Goal: Task Accomplishment & Management: Manage account settings

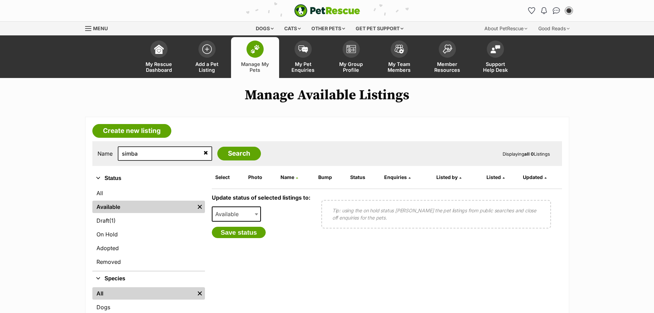
click at [204, 153] on icon at bounding box center [206, 152] width 4 height 5
click at [107, 221] on link "Draft (1) Items" at bounding box center [148, 220] width 113 height 12
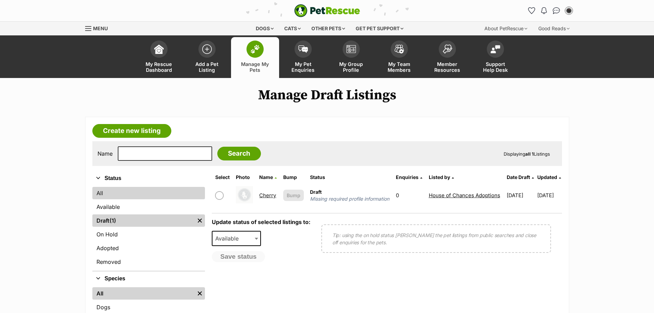
click at [104, 193] on link "All" at bounding box center [148, 193] width 113 height 12
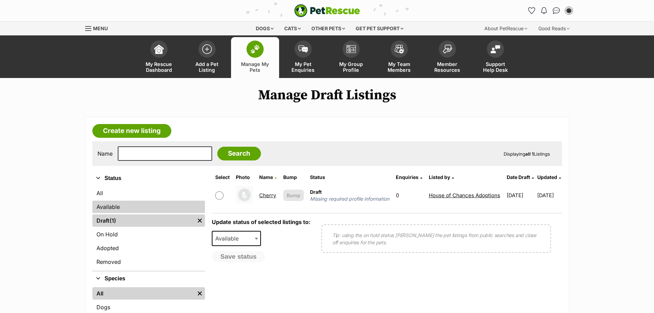
click at [116, 208] on link "Available" at bounding box center [148, 206] width 113 height 12
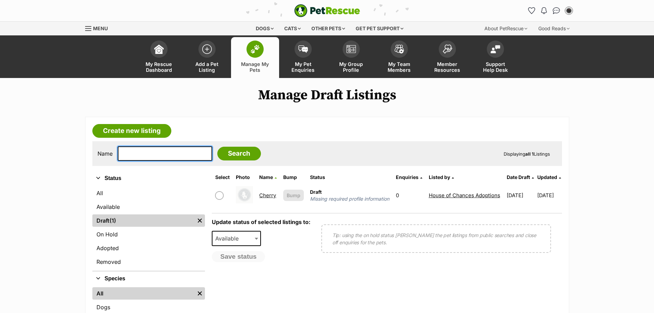
click at [160, 155] on input "text" at bounding box center [165, 153] width 94 height 14
type input "mimi"
click at [217, 147] on input "Search" at bounding box center [239, 154] width 44 height 14
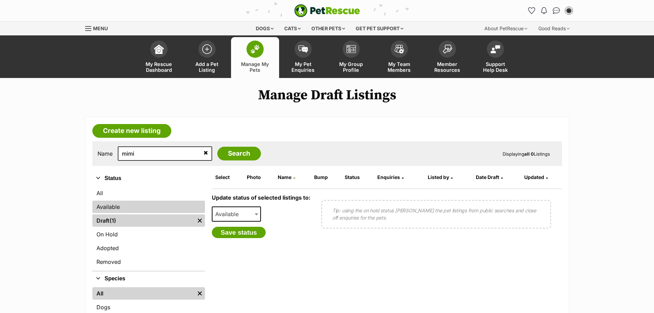
click at [126, 207] on link "Available" at bounding box center [148, 206] width 113 height 12
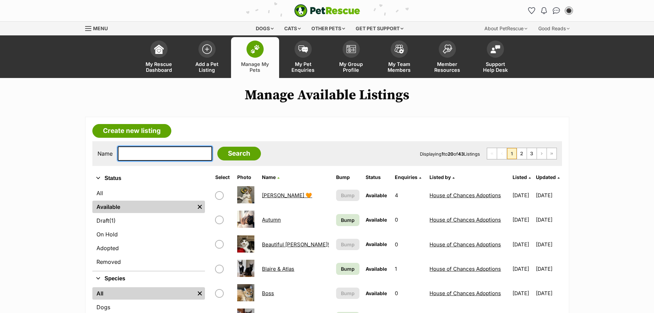
click at [145, 154] on input "text" at bounding box center [165, 153] width 94 height 14
type input "mimi"
click at [217, 147] on input "Search" at bounding box center [239, 154] width 44 height 14
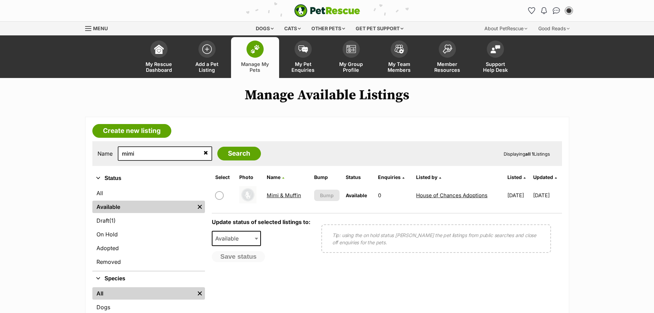
click at [284, 193] on link "Mimi & Muffin" at bounding box center [284, 195] width 34 height 7
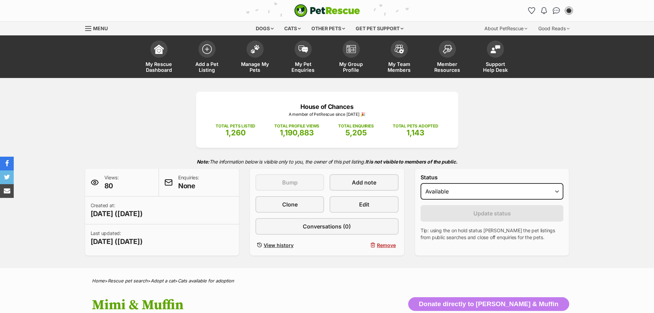
click at [621, 137] on div "House of Chances A member of PetRescue since 2022 🎉 TOTAL PETS LISTED 1,260 TOT…" at bounding box center [327, 173] width 654 height 190
click at [309, 201] on link "Clone" at bounding box center [289, 204] width 69 height 16
click at [253, 56] on link "Manage My Pets" at bounding box center [255, 57] width 48 height 41
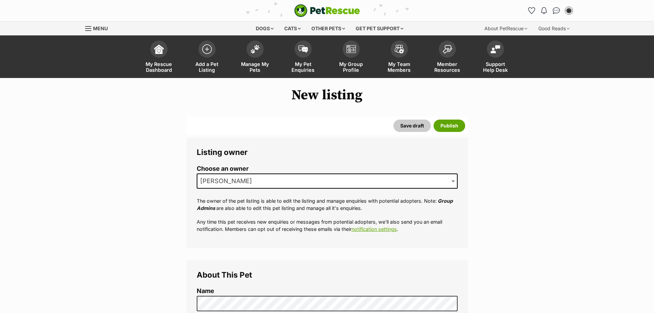
click at [340, 179] on span "[PERSON_NAME]" at bounding box center [327, 180] width 261 height 15
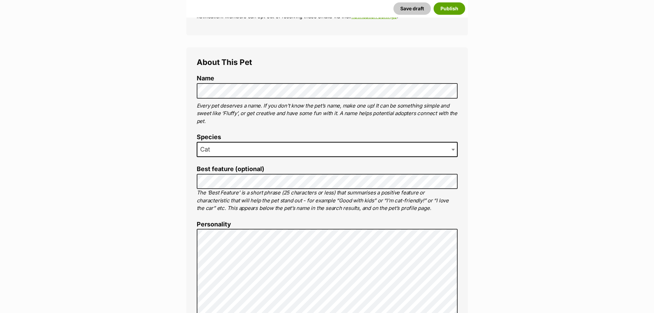
scroll to position [231, 0]
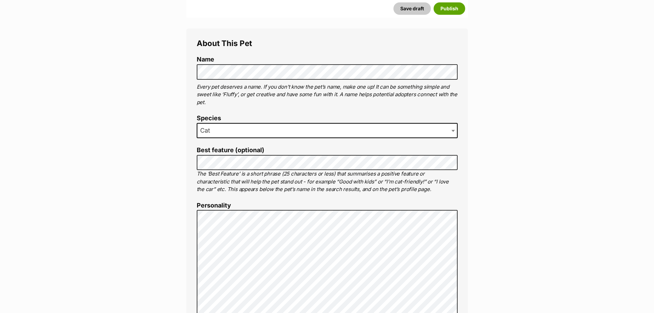
click at [330, 63] on li "Name" at bounding box center [327, 67] width 261 height 23
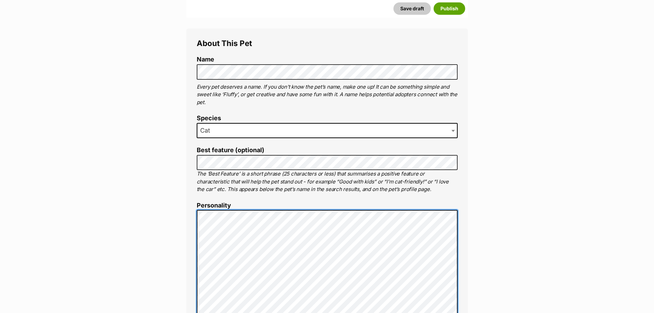
scroll to position [266, 0]
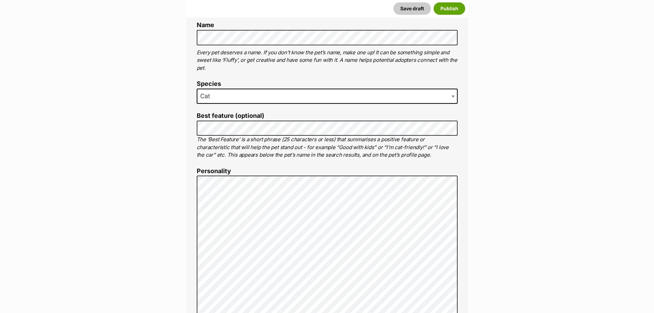
drag, startPoint x: 474, startPoint y: 226, endPoint x: 487, endPoint y: 220, distance: 14.3
drag, startPoint x: 557, startPoint y: 203, endPoint x: 557, endPoint y: 194, distance: 9.3
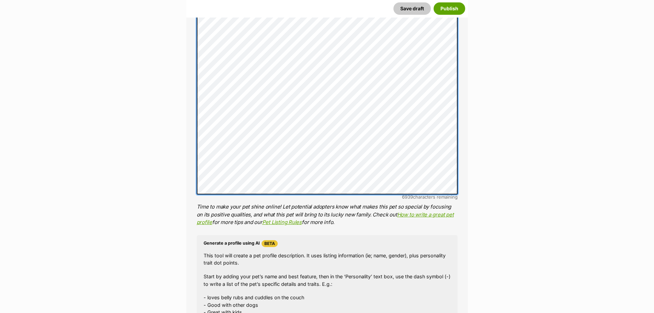
scroll to position [472, 0]
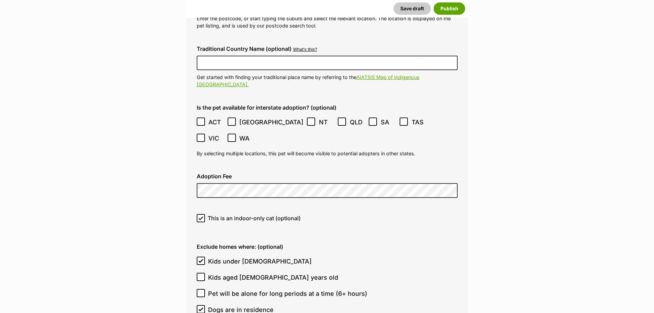
scroll to position [1776, 0]
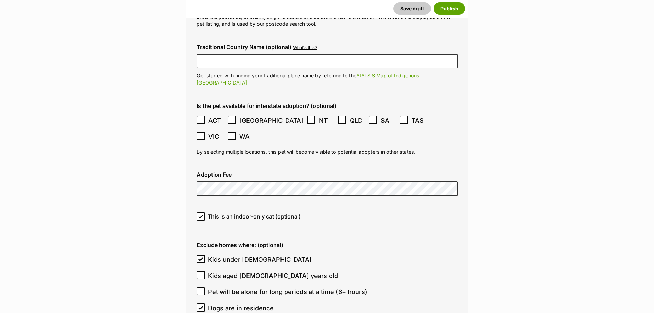
click at [333, 194] on div "Location 1 options available. Arrow down to browse or start typing to filter. 1…" at bounding box center [327, 286] width 261 height 616
drag, startPoint x: 206, startPoint y: 173, endPoint x: 203, endPoint y: 176, distance: 4.2
click at [204, 212] on label "This is an indoor-only cat (optional)" at bounding box center [327, 216] width 261 height 8
click at [204, 212] on input "This is an indoor-only cat (optional)" at bounding box center [201, 216] width 8 height 8
checkbox input "false"
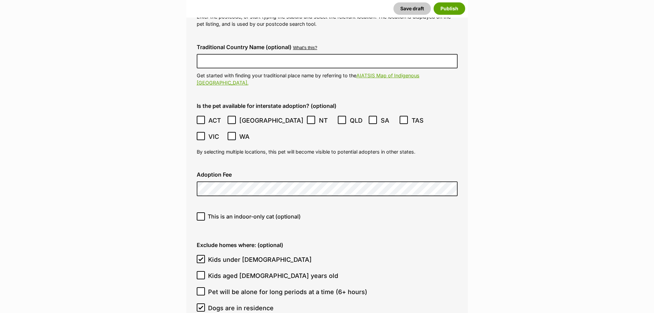
click at [448, 207] on div "This is an indoor-only cat (optional)" at bounding box center [327, 219] width 272 height 24
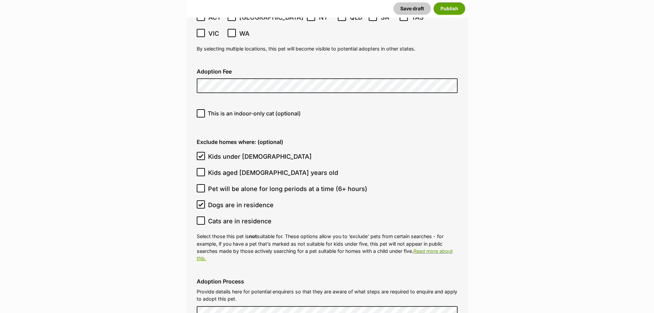
click at [365, 139] on label "Exclude homes where: (optional)" at bounding box center [327, 142] width 261 height 6
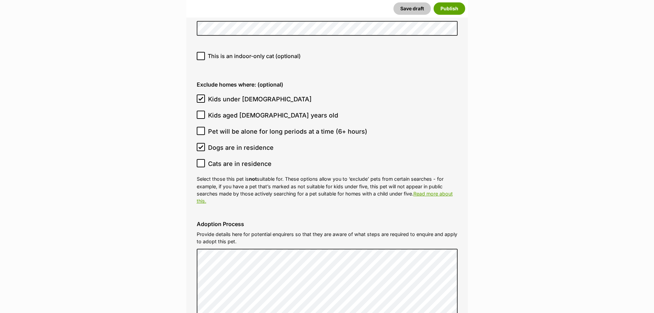
scroll to position [1982, 0]
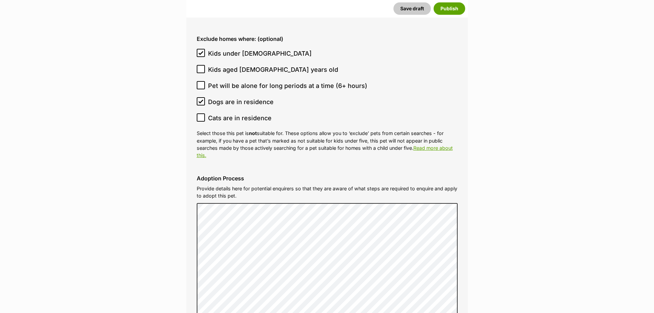
click at [393, 70] on ol "Kids under 5 years old Kids aged 6-12 years old Pet will be alone for long peri…" at bounding box center [327, 85] width 261 height 81
click at [428, 113] on label "Cats are in residence" at bounding box center [325, 117] width 257 height 9
click at [205, 113] on input "Cats are in residence" at bounding box center [201, 117] width 8 height 8
click at [199, 113] on input "Cats are in residence" at bounding box center [201, 117] width 8 height 8
checkbox input "false"
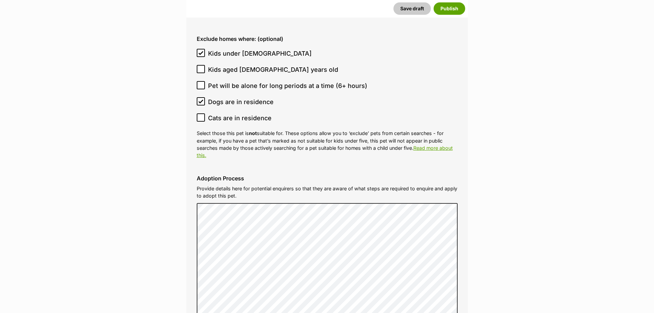
drag, startPoint x: 574, startPoint y: 79, endPoint x: 563, endPoint y: 87, distance: 13.8
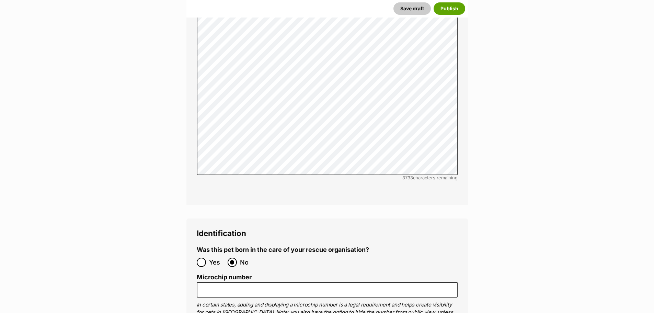
scroll to position [2256, 0]
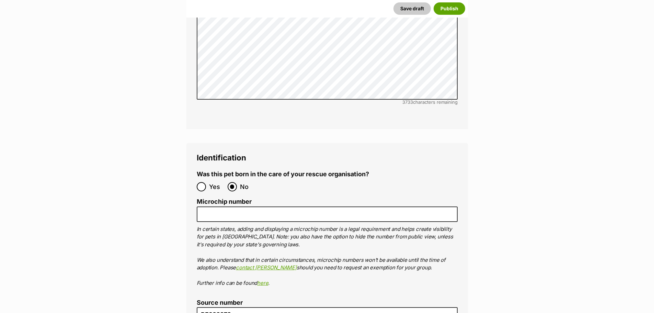
drag, startPoint x: 552, startPoint y: 155, endPoint x: 356, endPoint y: 194, distance: 199.8
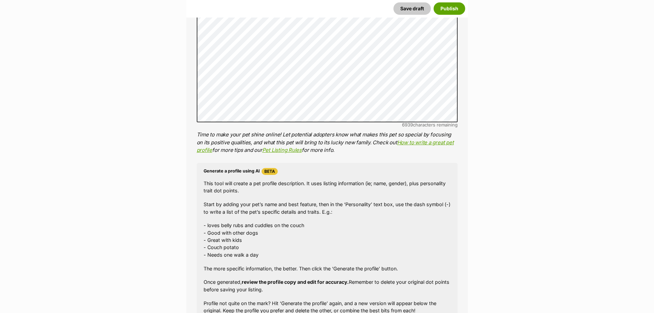
scroll to position [403, 0]
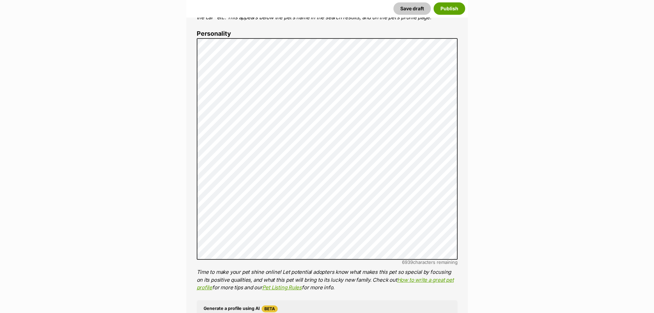
drag, startPoint x: 504, startPoint y: 198, endPoint x: 459, endPoint y: 196, distance: 45.0
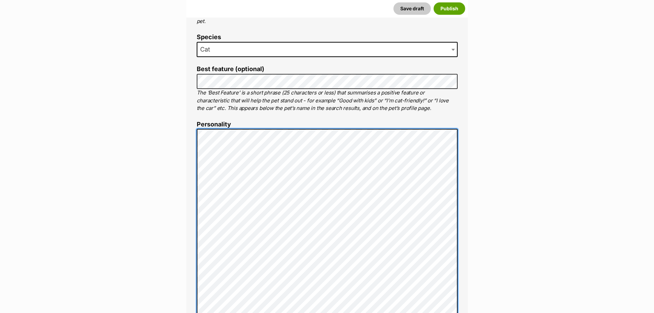
scroll to position [300, 0]
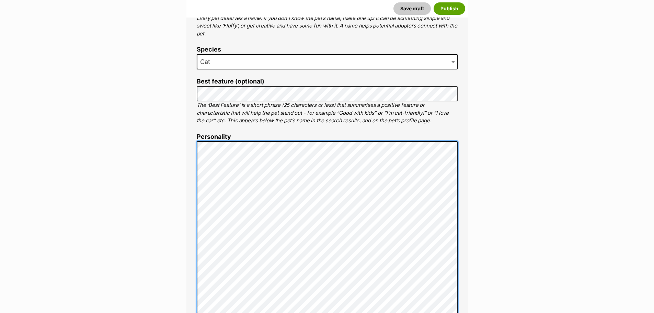
scroll to position [369, 0]
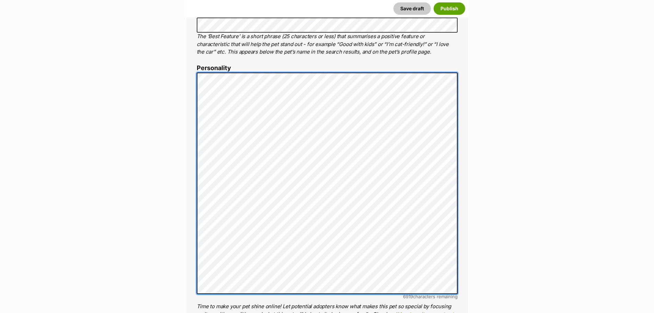
click at [195, 115] on div "About This Pet Name Henlo there, it looks like you might be using the pet name …" at bounding box center [326, 214] width 281 height 646
click at [196, 139] on div "About This Pet Name Henlo there, it looks like you might be using the pet name …" at bounding box center [326, 214] width 281 height 646
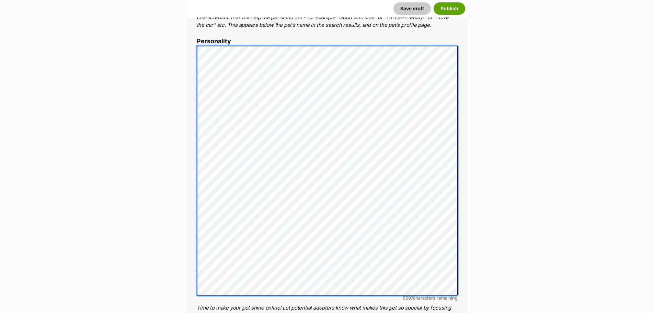
scroll to position [437, 0]
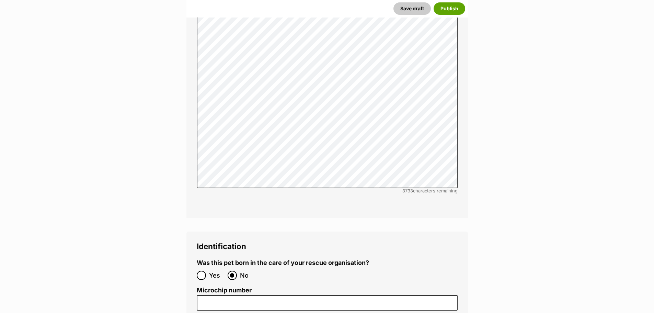
scroll to position [2291, 0]
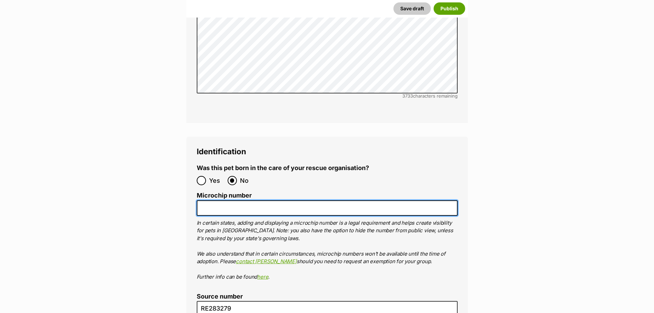
click at [256, 200] on input "Microchip number" at bounding box center [327, 207] width 261 height 15
paste input "956000017367518"
type input "956000017367518"
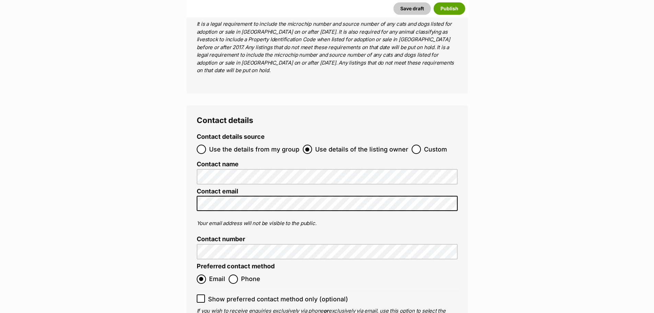
scroll to position [2703, 0]
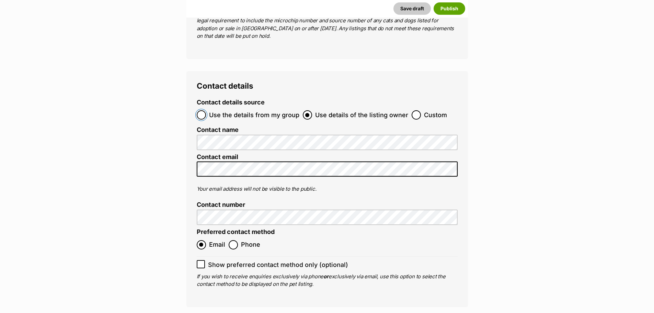
click at [205, 110] on input "Use the details from my group" at bounding box center [201, 114] width 9 height 9
radio input "true"
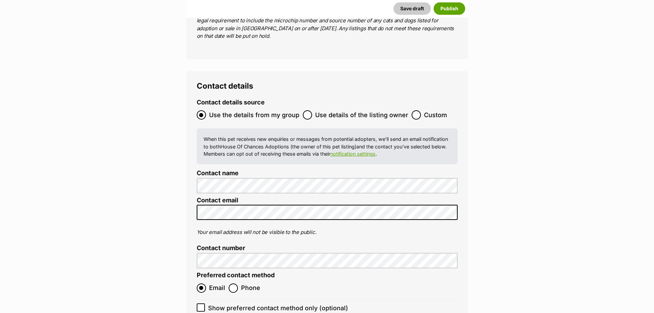
click at [408, 4] on button "Save draft" at bounding box center [411, 8] width 37 height 12
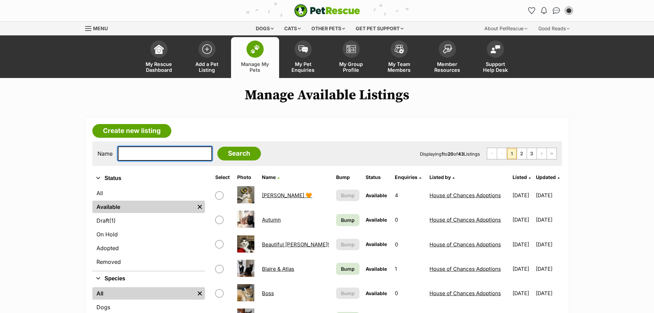
click at [158, 155] on input "text" at bounding box center [165, 153] width 94 height 14
type input "m"
type input "mochi"
click at [217, 147] on input "Search" at bounding box center [239, 154] width 44 height 14
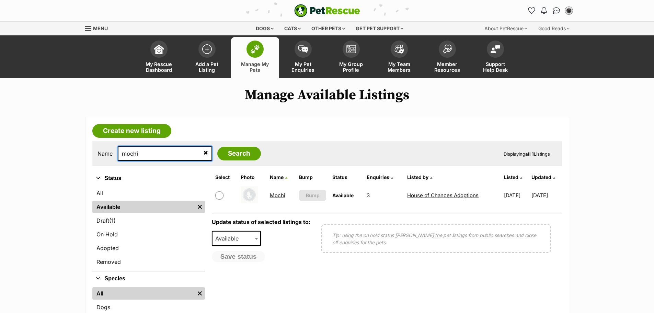
drag, startPoint x: 140, startPoint y: 153, endPoint x: 83, endPoint y: 153, distance: 56.6
click at [83, 153] on div "Create new listing Name mochi Search Displaying all 1 Listings Refine your sear…" at bounding box center [327, 245] width 505 height 256
type input "muffin"
click at [217, 147] on input "Search" at bounding box center [239, 154] width 44 height 14
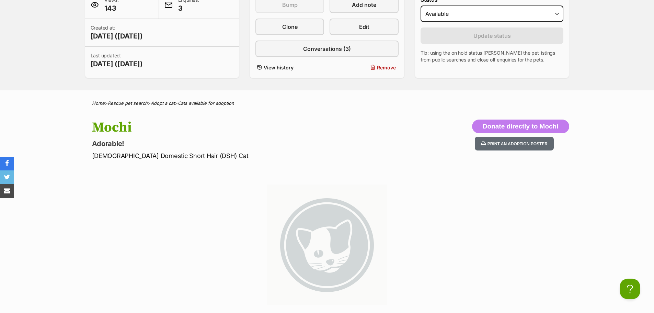
scroll to position [82, 0]
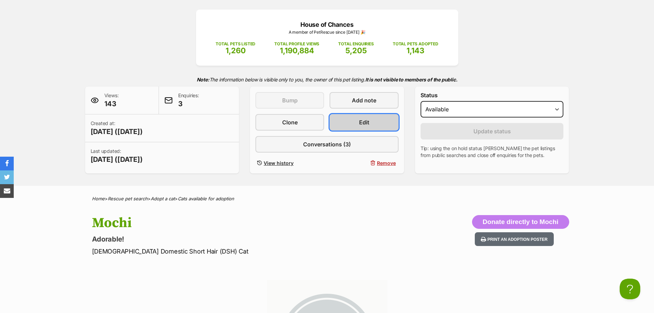
click at [373, 118] on link "Edit" at bounding box center [364, 122] width 69 height 16
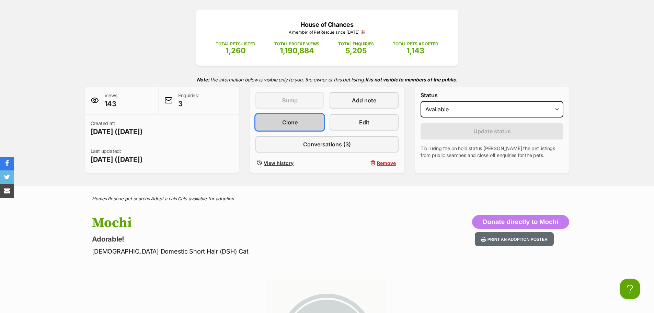
click at [305, 127] on link "Clone" at bounding box center [289, 122] width 69 height 16
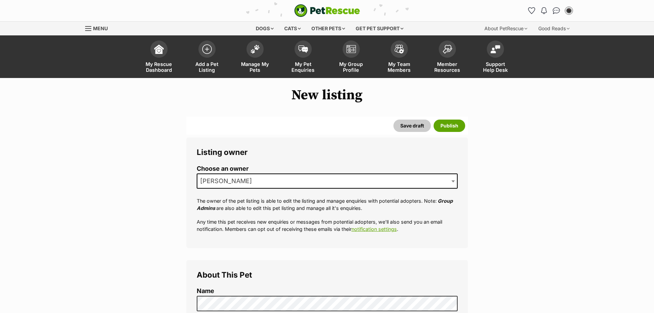
click at [419, 177] on span "[PERSON_NAME]" at bounding box center [327, 180] width 261 height 15
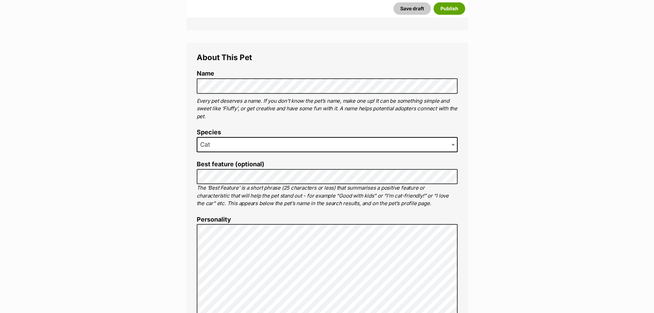
scroll to position [210, 0]
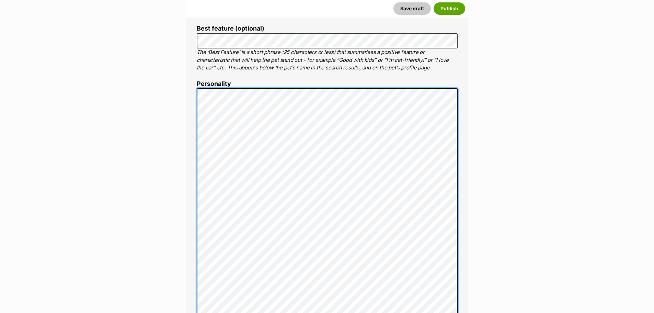
scroll to position [360, 0]
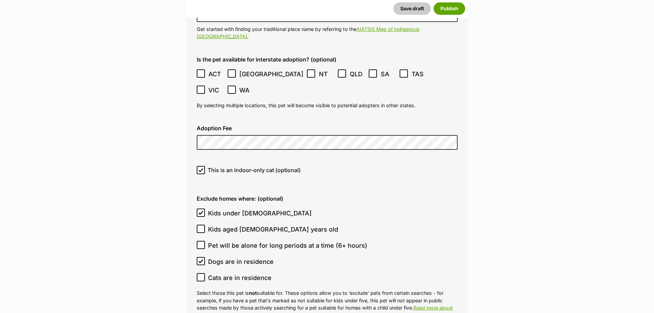
scroll to position [1862, 0]
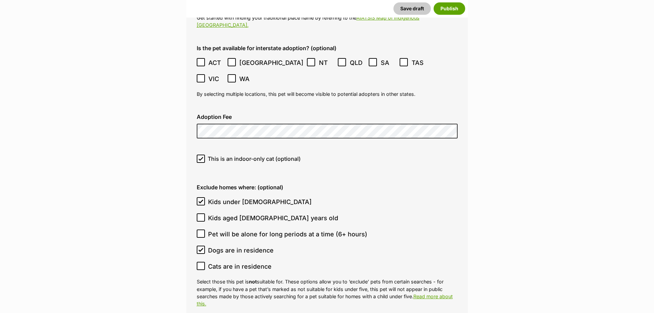
click at [200, 149] on div "This is an indoor-only cat (optional)" at bounding box center [327, 161] width 272 height 24
click at [201, 156] on icon at bounding box center [200, 158] width 5 height 5
click at [201, 154] on input "This is an indoor-only cat (optional)" at bounding box center [201, 158] width 8 height 8
checkbox input "false"
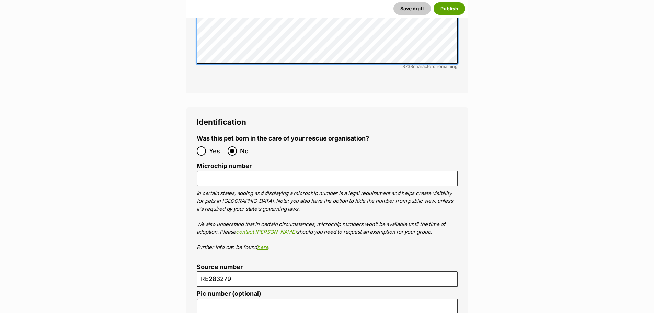
scroll to position [2317, 0]
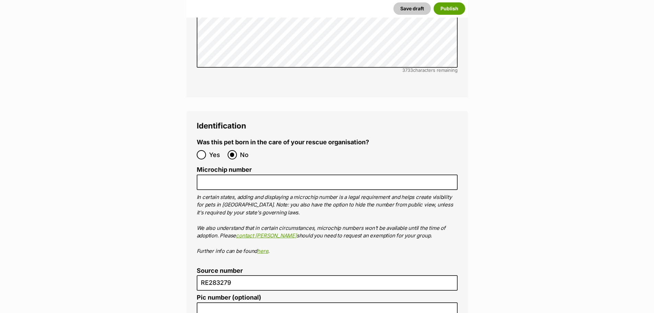
drag, startPoint x: 501, startPoint y: 115, endPoint x: 496, endPoint y: 114, distance: 4.5
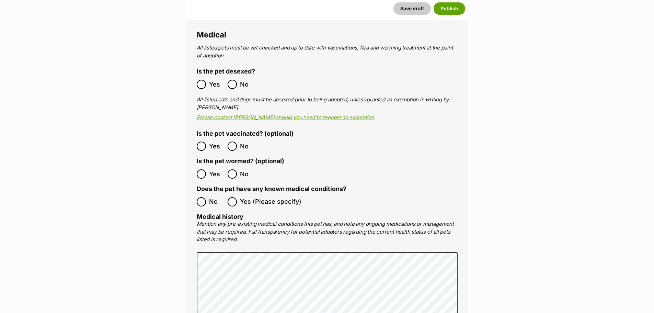
drag, startPoint x: 351, startPoint y: 171, endPoint x: 353, endPoint y: 151, distance: 19.7
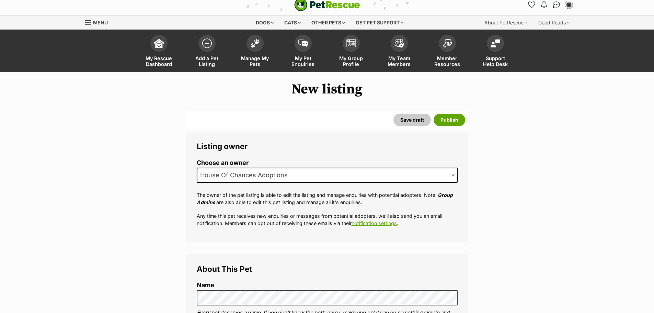
scroll to position [0, 0]
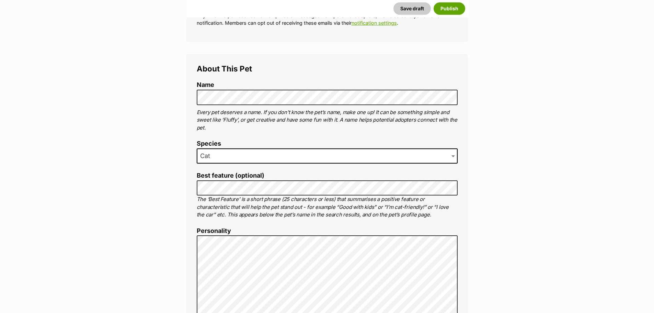
drag, startPoint x: 545, startPoint y: 176, endPoint x: 540, endPoint y: 174, distance: 5.3
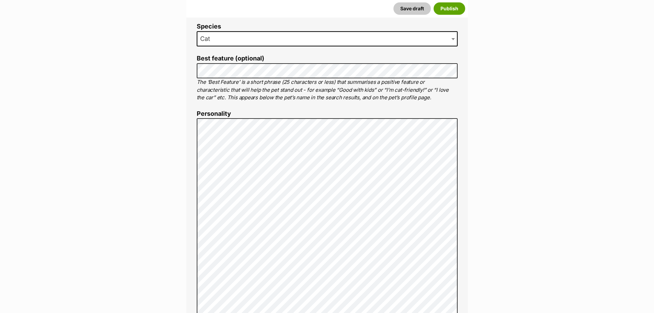
scroll to position [412, 0]
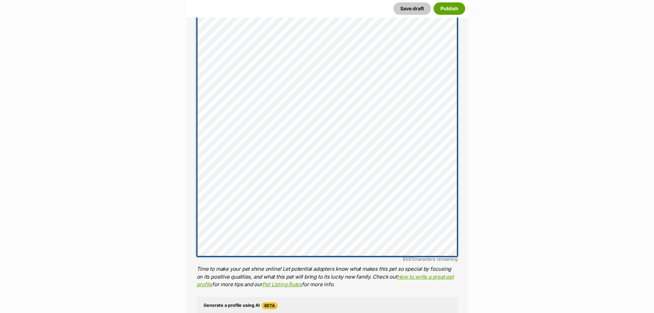
scroll to position [446, 0]
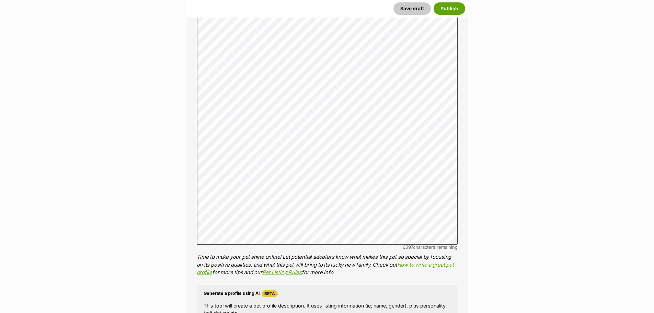
drag, startPoint x: 607, startPoint y: 122, endPoint x: 638, endPoint y: 106, distance: 35.3
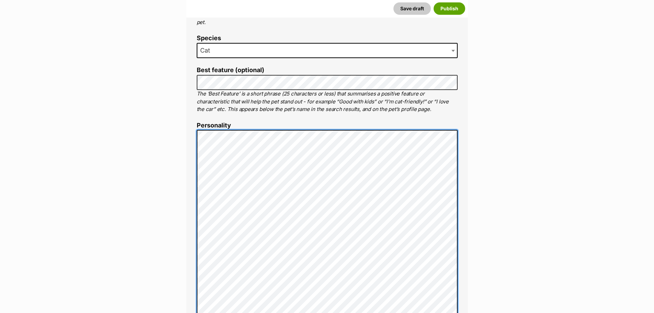
scroll to position [309, 0]
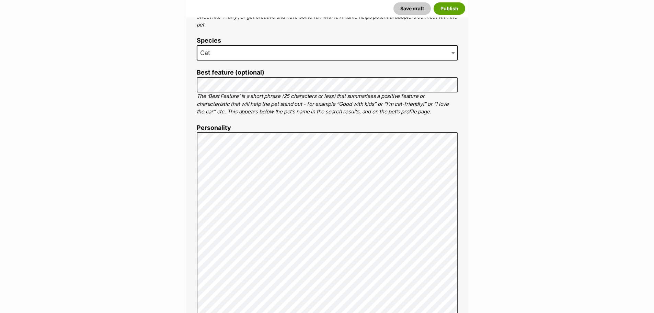
drag, startPoint x: 553, startPoint y: 161, endPoint x: 502, endPoint y: 175, distance: 52.6
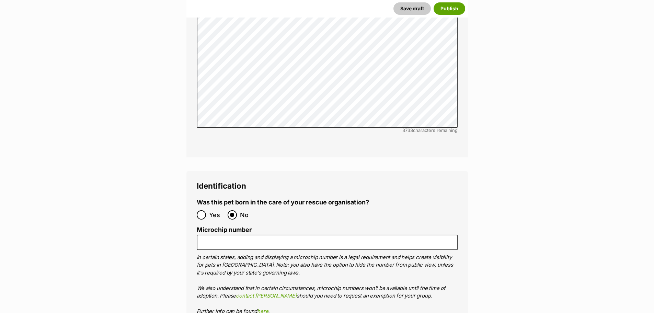
scroll to position [2300, 0]
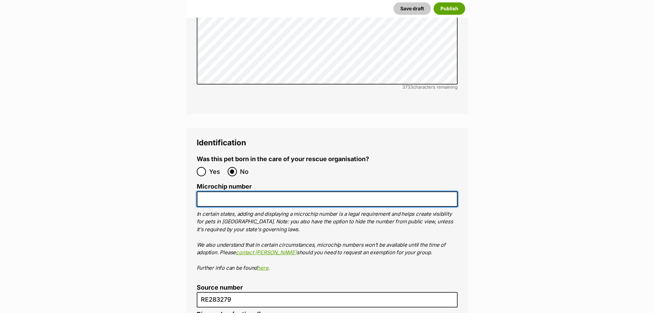
click at [267, 191] on input "Microchip number" at bounding box center [327, 198] width 261 height 15
paste input "956000018367813"
type input "956000018367813"
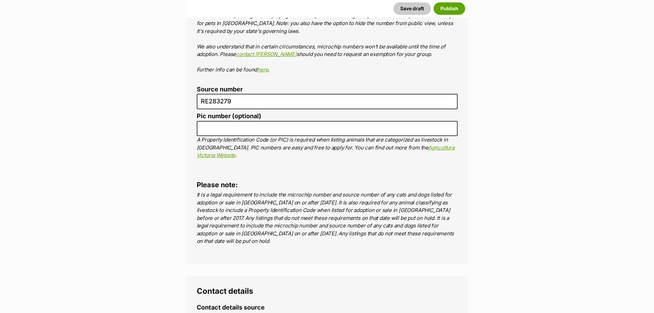
scroll to position [2574, 0]
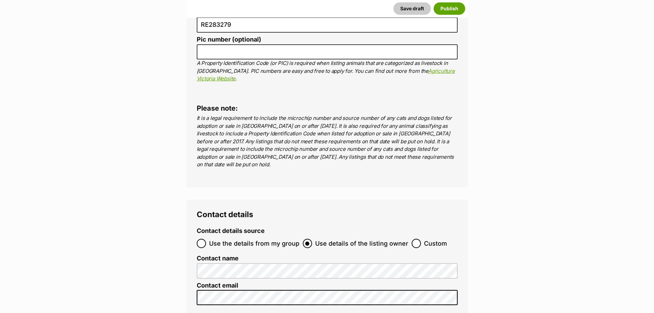
click at [203, 239] on input "Use the details from my group" at bounding box center [201, 243] width 9 height 9
radio input "true"
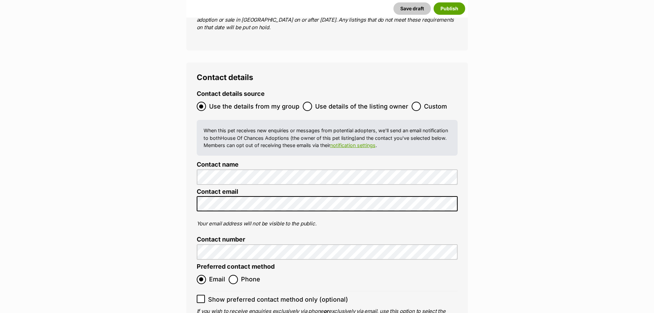
scroll to position [2712, 0]
click at [192, 151] on div "Contact details Contact details source Use the details from my group Use detail…" at bounding box center [326, 201] width 281 height 279
click at [415, 101] on input "Custom" at bounding box center [416, 105] width 9 height 9
radio input "true"
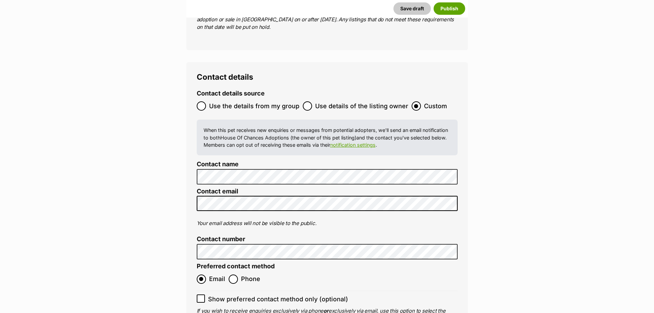
click at [196, 62] on div "Contact details Contact details source Use the details from my group Use detail…" at bounding box center [326, 201] width 281 height 279
click at [197, 101] on input "Use the details from my group" at bounding box center [201, 105] width 9 height 9
radio input "true"
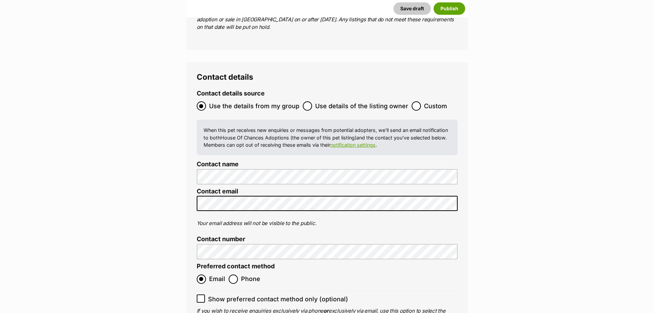
drag, startPoint x: 278, startPoint y: 171, endPoint x: 275, endPoint y: 164, distance: 7.2
click at [277, 219] on p "Your email address will not be visible to the public." at bounding box center [327, 223] width 261 height 8
click at [309, 101] on input "Use details of the listing owner" at bounding box center [307, 105] width 9 height 9
radio input "true"
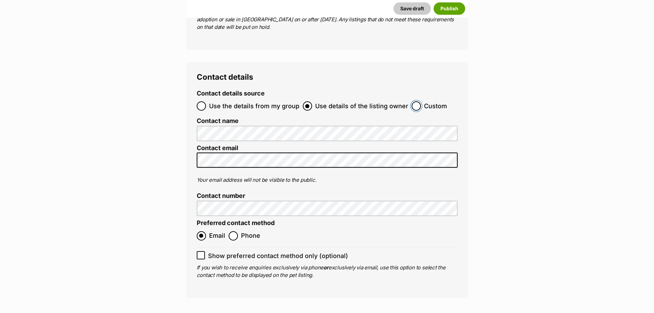
click at [412, 101] on input "Custom" at bounding box center [416, 105] width 9 height 9
radio input "true"
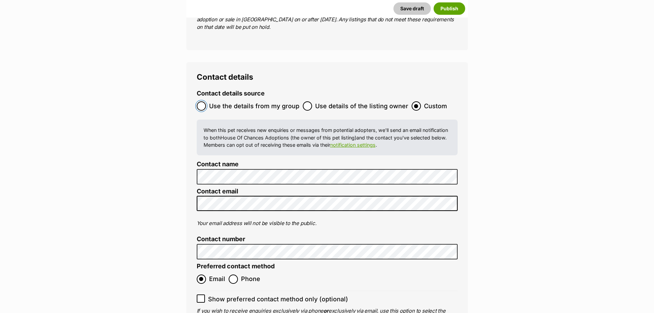
click at [200, 101] on input "Use the details from my group" at bounding box center [201, 105] width 9 height 9
radio input "true"
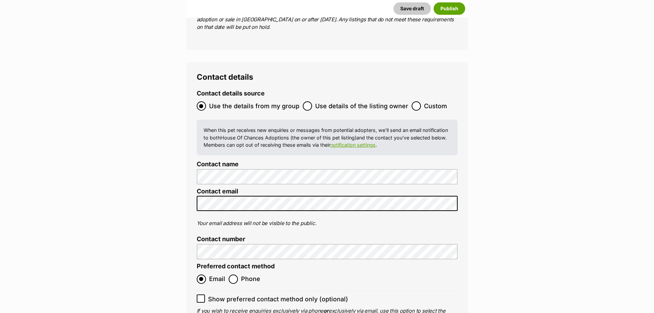
click at [256, 126] on ol "Contact details source Use the details from my group Use details of the listing…" at bounding box center [327, 206] width 261 height 232
drag, startPoint x: 259, startPoint y: 130, endPoint x: 172, endPoint y: 121, distance: 87.3
drag, startPoint x: 457, startPoint y: 182, endPoint x: 465, endPoint y: 179, distance: 8.6
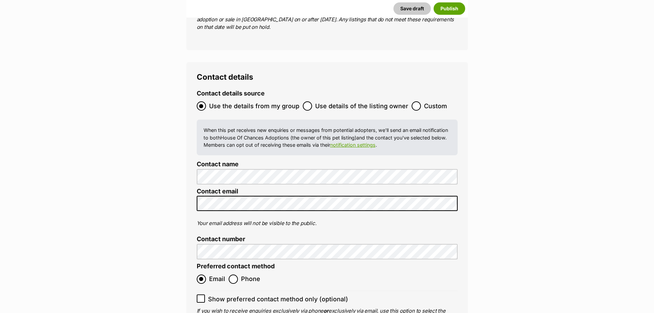
click at [460, 181] on div "Contact details Contact details source Use the details from my group Use detail…" at bounding box center [326, 201] width 281 height 279
click at [432, 216] on ol "Contact details source Use the details from my group Use details of the listing…" at bounding box center [327, 206] width 261 height 232
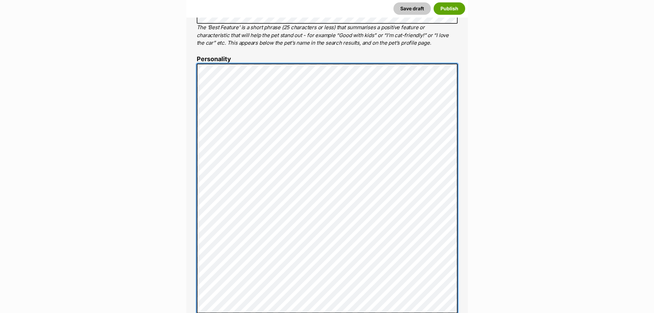
scroll to position [240, 0]
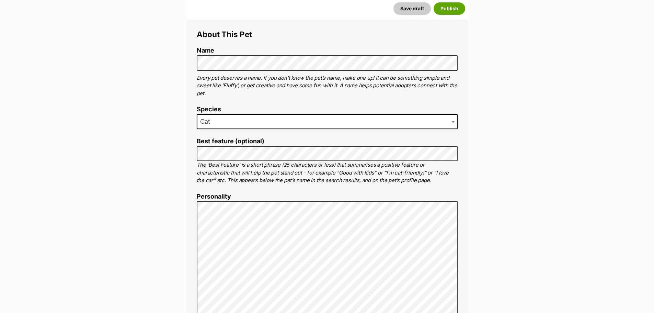
drag, startPoint x: 533, startPoint y: 170, endPoint x: 453, endPoint y: 197, distance: 83.8
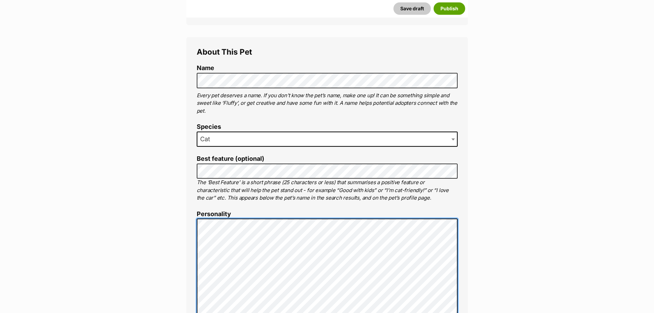
scroll to position [206, 0]
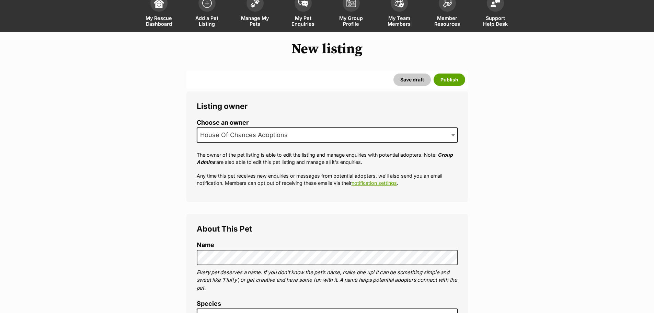
scroll to position [0, 0]
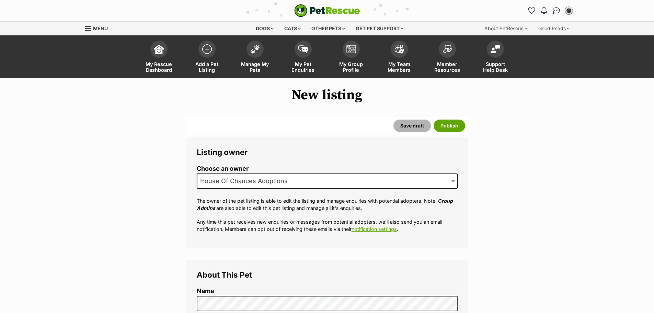
click at [416, 126] on button "Save draft" at bounding box center [411, 125] width 37 height 12
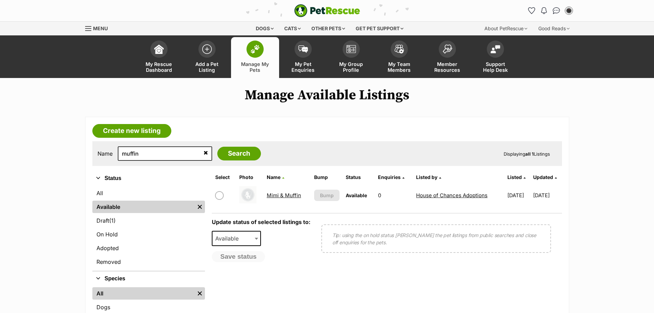
click at [282, 194] on link "Mimi & Muffin" at bounding box center [284, 195] width 34 height 7
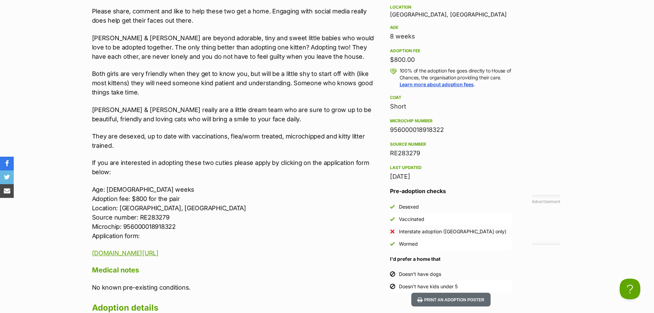
click at [217, 131] on p "They are desexed, up to date with vaccinations, flea/worm treated, microchipped…" at bounding box center [234, 140] width 284 height 19
click at [136, 117] on div "[PERSON_NAME] & [PERSON_NAME] are two beautiful bonded sisters who would love t…" at bounding box center [234, 118] width 284 height 277
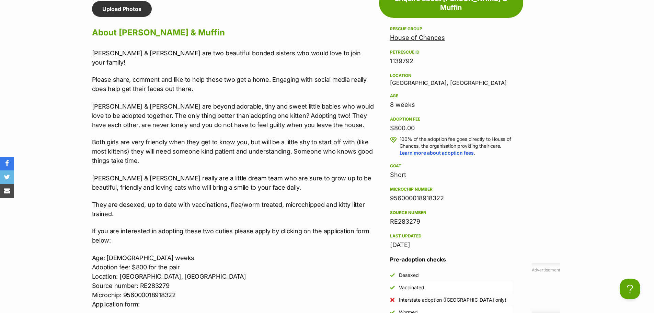
scroll to position [515, 0]
drag, startPoint x: 231, startPoint y: 138, endPoint x: 301, endPoint y: 189, distance: 86.2
click at [247, 141] on p "Both girls are very friendly when they get to know you, but will be a little sh…" at bounding box center [234, 152] width 284 height 28
click at [293, 193] on div "[PERSON_NAME] & [PERSON_NAME] are two beautiful bonded sisters who would love t…" at bounding box center [234, 187] width 284 height 277
drag, startPoint x: 240, startPoint y: 213, endPoint x: 196, endPoint y: 173, distance: 59.8
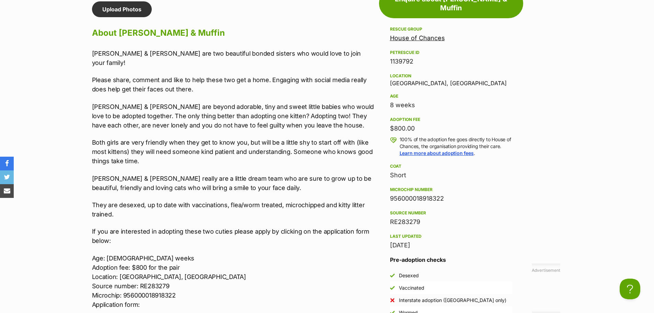
click at [239, 213] on div "[PERSON_NAME] & [PERSON_NAME] are two beautiful bonded sisters who would love t…" at bounding box center [234, 187] width 284 height 277
drag, startPoint x: 196, startPoint y: 173, endPoint x: 239, endPoint y: 231, distance: 72.3
click at [195, 174] on p "[PERSON_NAME] & [PERSON_NAME] really are a little dream team who are sure to gr…" at bounding box center [234, 183] width 284 height 19
click at [239, 230] on p "If you are interested in adopting these two cuties please apply by clicking on …" at bounding box center [234, 236] width 284 height 19
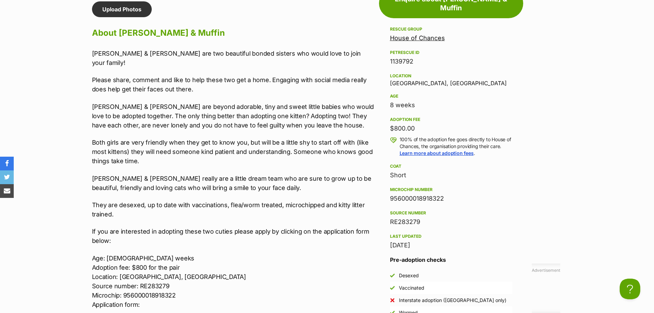
click at [220, 234] on p "If you are interested in adopting these two cuties please apply by clicking on …" at bounding box center [234, 236] width 284 height 19
click at [181, 124] on div "[PERSON_NAME] & [PERSON_NAME] are two beautiful bonded sisters who would love t…" at bounding box center [234, 187] width 284 height 277
drag, startPoint x: 310, startPoint y: 176, endPoint x: 246, endPoint y: 200, distance: 68.1
click at [299, 179] on p "[PERSON_NAME] & [PERSON_NAME] really are a little dream team who are sure to gr…" at bounding box center [234, 183] width 284 height 19
click at [217, 228] on p "If you are interested in adopting these two cuties please apply by clicking on …" at bounding box center [234, 236] width 284 height 19
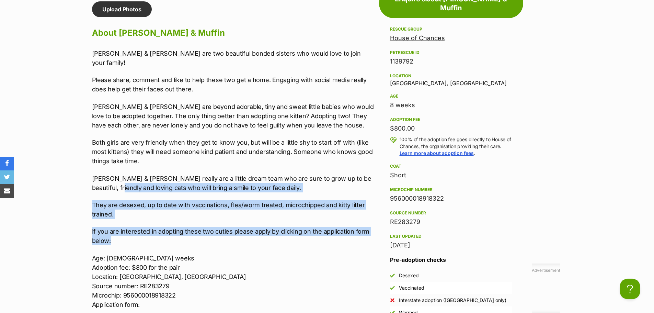
drag, startPoint x: 105, startPoint y: 208, endPoint x: 207, endPoint y: 196, distance: 103.0
click at [107, 178] on div "[PERSON_NAME] & [PERSON_NAME] are two beautiful bonded sisters who would love t…" at bounding box center [234, 187] width 284 height 277
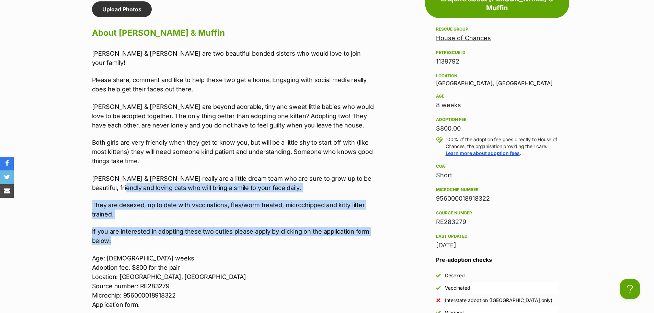
click at [115, 205] on p "They are desexed, up to date with vaccinations, flea/worm treated, microchipped…" at bounding box center [234, 209] width 284 height 19
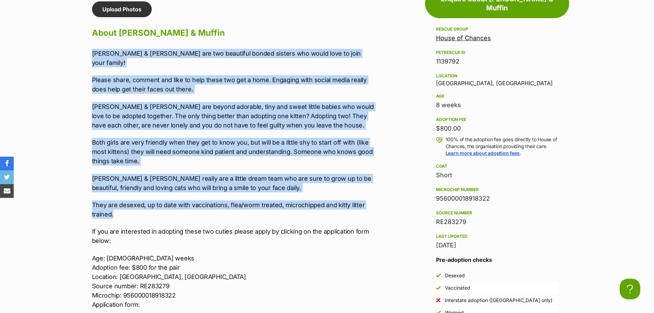
drag, startPoint x: 124, startPoint y: 205, endPoint x: 88, endPoint y: 53, distance: 156.2
click at [88, 53] on div "Upload Videos Upload Photos About [PERSON_NAME] & Muffin [PERSON_NAME] & [PERSO…" at bounding box center [230, 213] width 290 height 463
copy div "[PERSON_NAME] & [PERSON_NAME] are two beautiful bonded sisters who would love t…"
click at [273, 206] on p "They are desexed, up to date with vaccinations, flea/worm treated, microchipped…" at bounding box center [234, 209] width 284 height 19
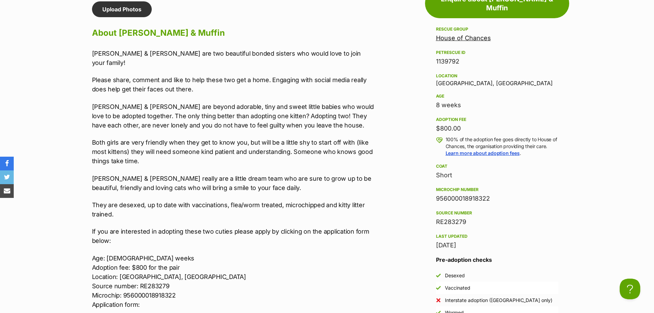
drag, startPoint x: 278, startPoint y: 203, endPoint x: 282, endPoint y: 226, distance: 23.1
click at [278, 201] on p "They are desexed, up to date with vaccinations, flea/worm treated, microchipped…" at bounding box center [234, 209] width 284 height 19
drag, startPoint x: 198, startPoint y: 180, endPoint x: 252, endPoint y: 178, distance: 53.9
click at [198, 180] on p "[PERSON_NAME] & [PERSON_NAME] really are a little dream team who are sure to gr…" at bounding box center [234, 183] width 284 height 19
click at [272, 177] on p "[PERSON_NAME] & [PERSON_NAME] really are a little dream team who are sure to gr…" at bounding box center [234, 183] width 284 height 19
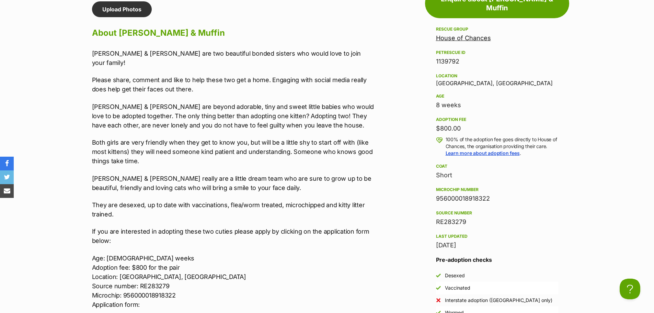
drag, startPoint x: 311, startPoint y: 104, endPoint x: 225, endPoint y: 127, distance: 89.1
click at [309, 104] on p "[PERSON_NAME] & [PERSON_NAME] are beyond adorable, tiny and sweet little babies…" at bounding box center [234, 116] width 284 height 28
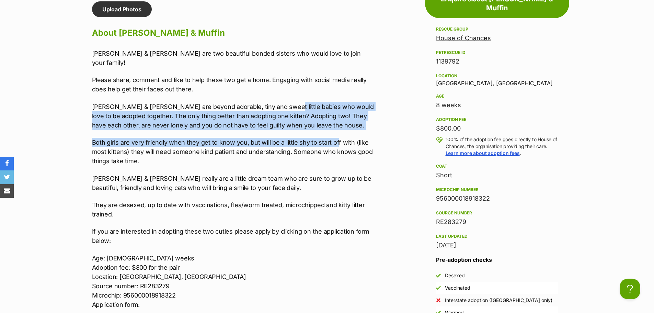
drag, startPoint x: 286, startPoint y: 98, endPoint x: 337, endPoint y: 134, distance: 62.5
click at [337, 134] on div "Mimi & Muffin are two beautiful bonded sisters who would love to join your fami…" at bounding box center [234, 187] width 284 height 277
click at [337, 138] on p "Both girls are very friendly when they get to know you, but will be a little sh…" at bounding box center [234, 152] width 284 height 28
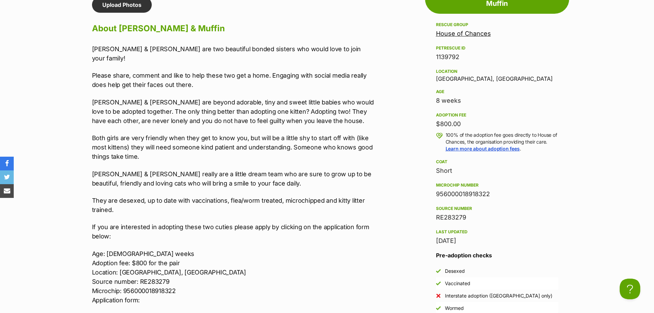
scroll to position [412, 0]
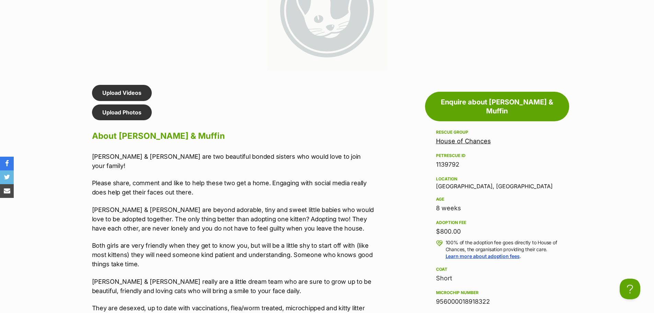
click at [206, 208] on p "Mimi & Muffin are beyond adorable, tiny and sweet little babies who would love …" at bounding box center [234, 219] width 284 height 28
click at [299, 205] on p "Mimi & Muffin are beyond adorable, tiny and sweet little babies who would love …" at bounding box center [234, 219] width 284 height 28
click at [284, 205] on p "Mimi & Muffin are beyond adorable, tiny and sweet little babies who would love …" at bounding box center [234, 219] width 284 height 28
click at [299, 152] on p "Mimi & Muffin are two beautiful bonded sisters who would love to join your fami…" at bounding box center [234, 161] width 284 height 19
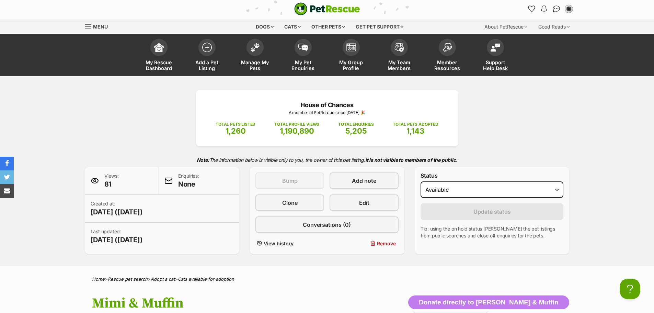
scroll to position [0, 0]
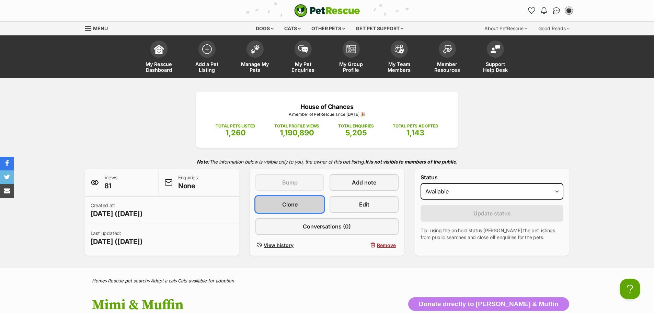
drag, startPoint x: 314, startPoint y: 207, endPoint x: 310, endPoint y: 207, distance: 4.1
click at [313, 207] on link "Clone" at bounding box center [289, 204] width 69 height 16
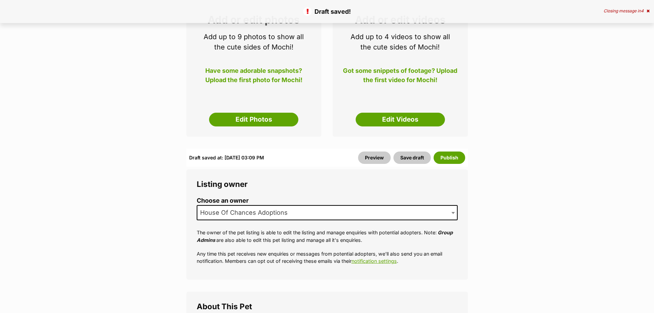
scroll to position [172, 0]
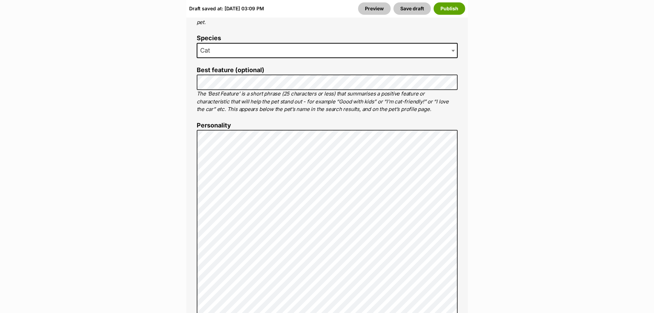
scroll to position [515, 0]
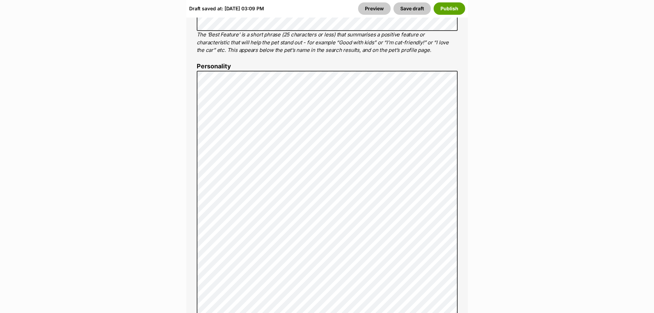
drag, startPoint x: 524, startPoint y: 133, endPoint x: 463, endPoint y: 160, distance: 66.6
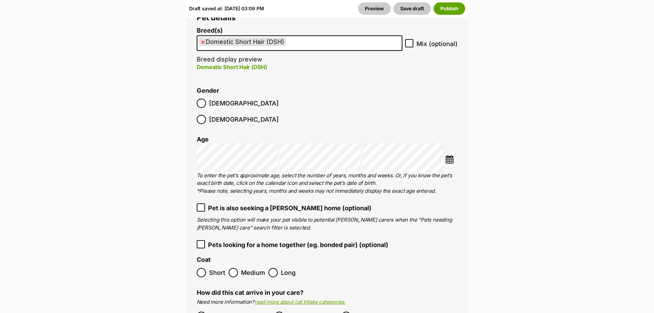
scroll to position [1098, 0]
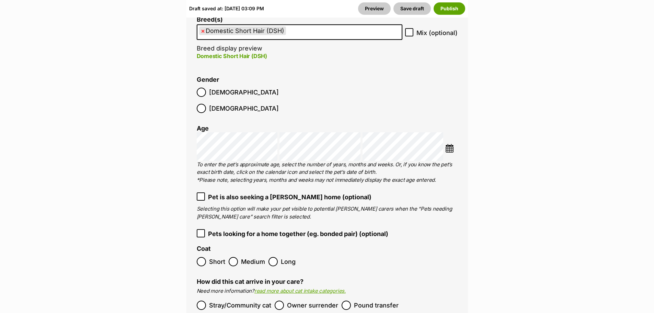
drag, startPoint x: 505, startPoint y: 135, endPoint x: 499, endPoint y: 59, distance: 75.4
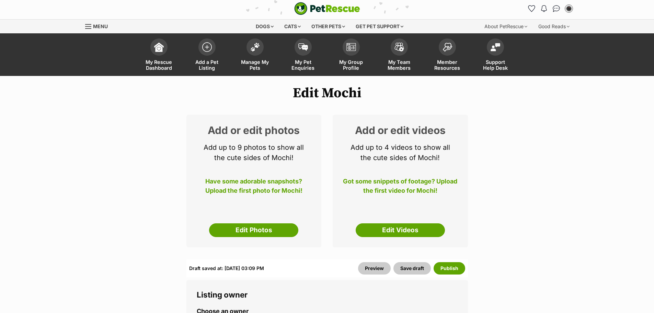
scroll to position [0, 0]
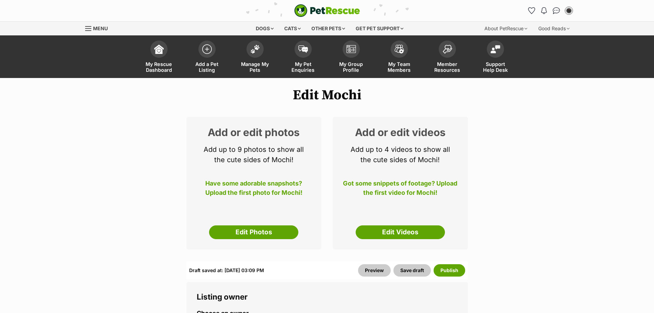
drag, startPoint x: 594, startPoint y: 188, endPoint x: 434, endPoint y: 193, distance: 160.0
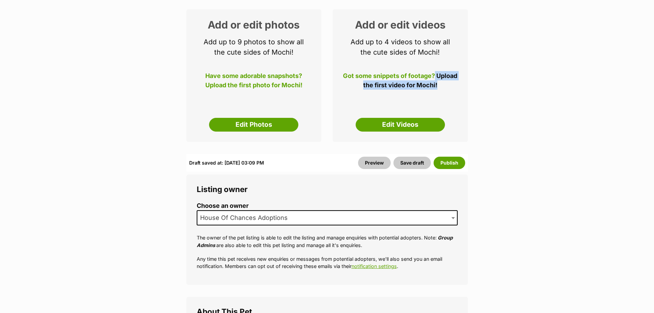
scroll to position [172, 0]
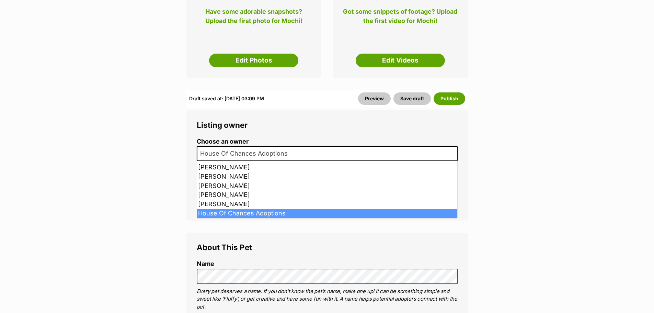
click at [440, 156] on span "House Of Chances Adoptions" at bounding box center [327, 153] width 261 height 15
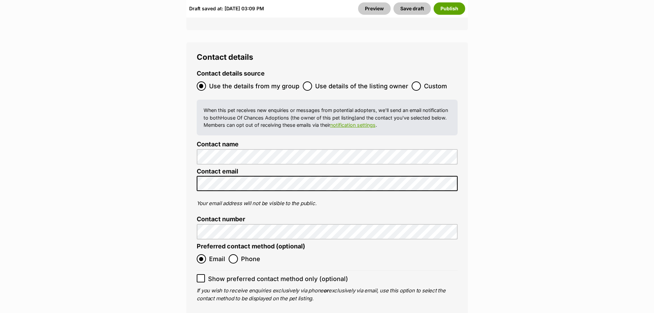
scroll to position [2813, 0]
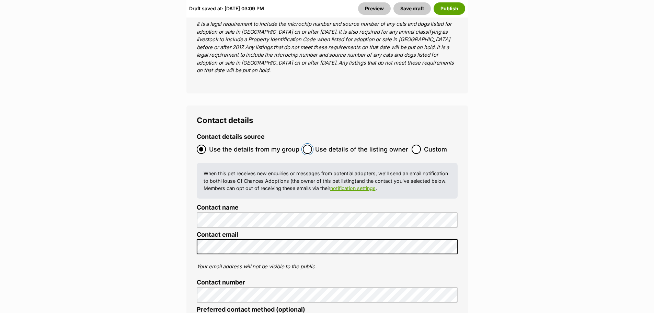
click at [309, 145] on input "Use details of the listing owner" at bounding box center [307, 149] width 9 height 9
radio input "true"
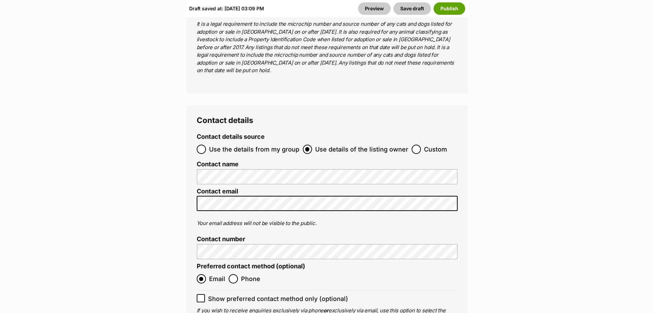
click at [465, 113] on div "Contact details Contact details source Use the details from my group Use detail…" at bounding box center [326, 223] width 281 height 236
click at [409, 11] on button "Save draft" at bounding box center [411, 8] width 37 height 12
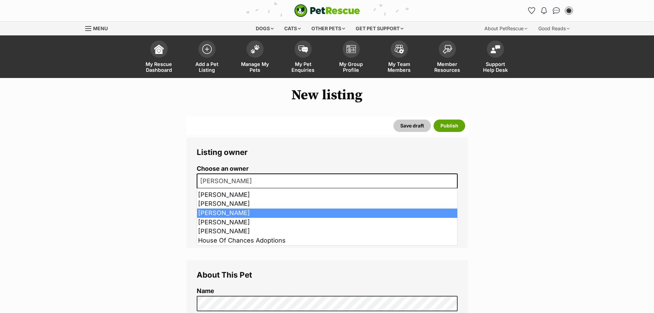
click at [260, 180] on span "[PERSON_NAME]" at bounding box center [327, 180] width 261 height 15
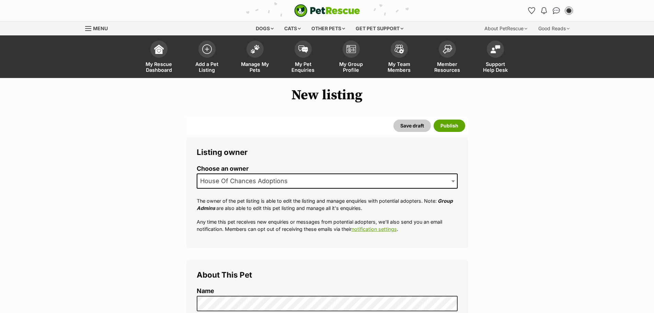
drag, startPoint x: 347, startPoint y: 259, endPoint x: 244, endPoint y: 261, distance: 102.6
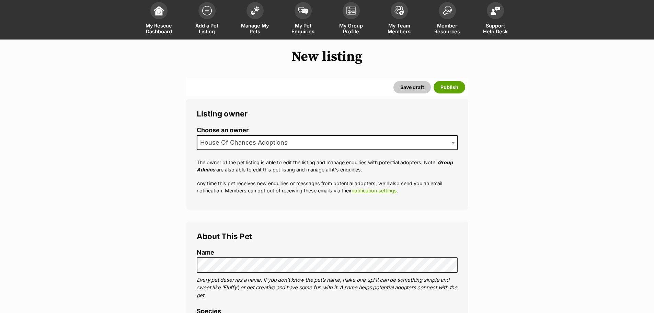
scroll to position [137, 0]
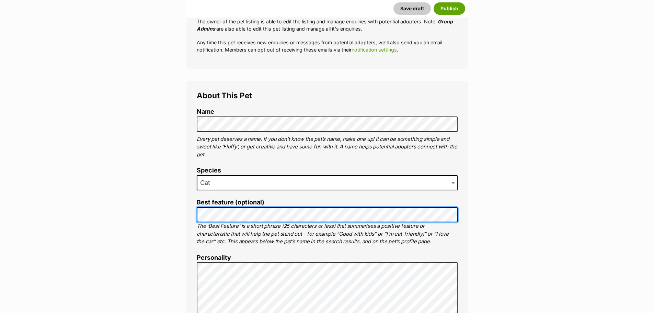
scroll to position [240, 0]
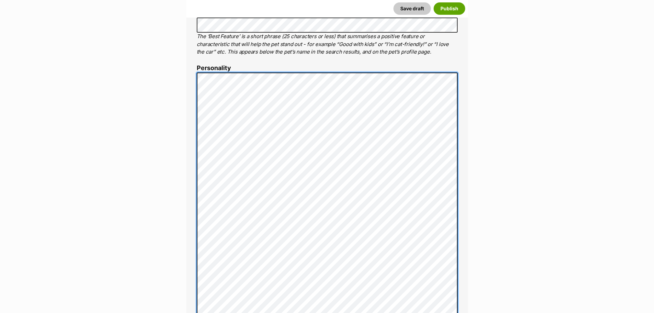
scroll to position [412, 0]
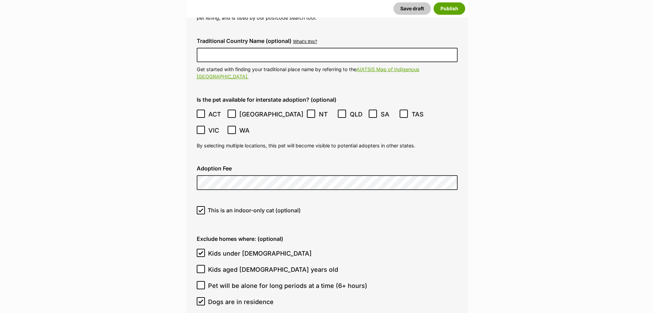
scroll to position [1819, 0]
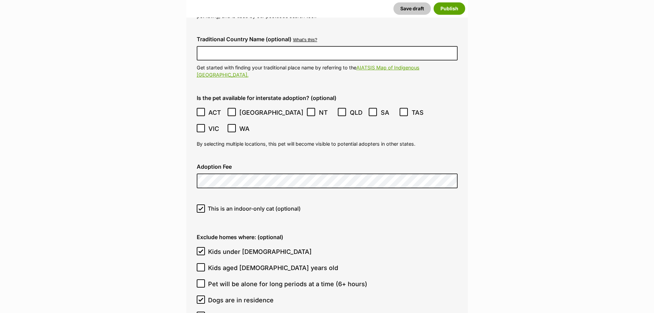
drag, startPoint x: 365, startPoint y: 182, endPoint x: 202, endPoint y: 186, distance: 163.1
click at [357, 199] on div "This is an indoor-only cat (optional)" at bounding box center [327, 211] width 272 height 24
click at [200, 207] on icon at bounding box center [201, 208] width 4 height 3
click at [200, 204] on input "This is an indoor-only cat (optional)" at bounding box center [201, 208] width 8 height 8
checkbox input "false"
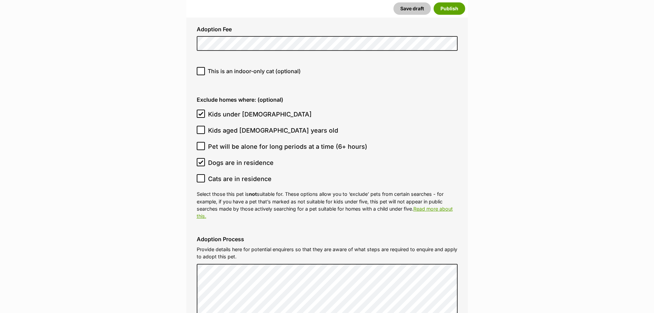
drag, startPoint x: 552, startPoint y: 140, endPoint x: 534, endPoint y: 146, distance: 18.8
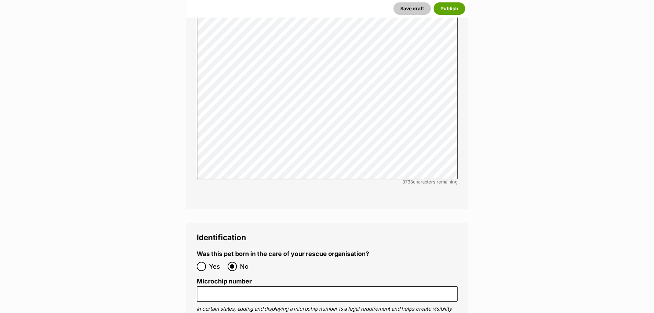
scroll to position [2265, 0]
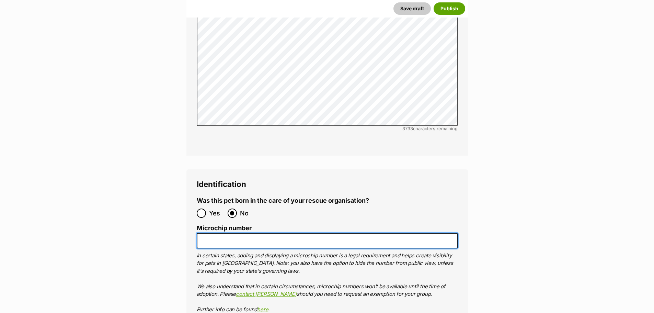
click at [228, 233] on input "Microchip number" at bounding box center [327, 240] width 261 height 15
paste input "956000017365867"
type input "956000017365867"
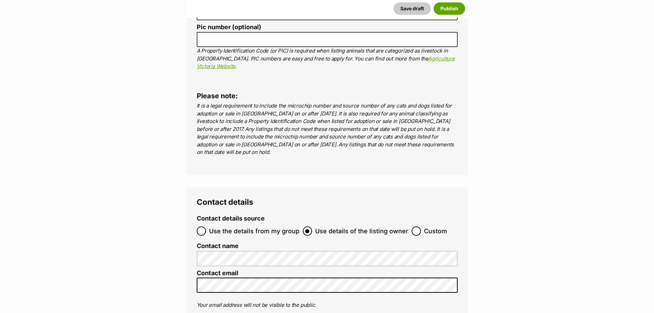
scroll to position [2643, 0]
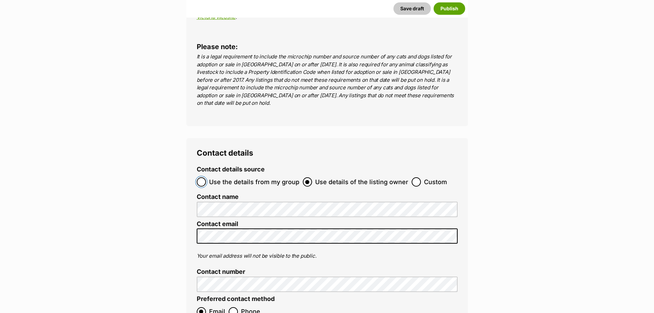
click at [202, 177] on input "Use the details from my group" at bounding box center [201, 181] width 9 height 9
radio input "true"
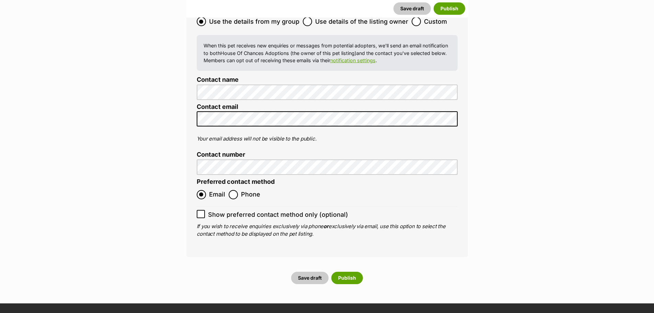
scroll to position [2849, 0]
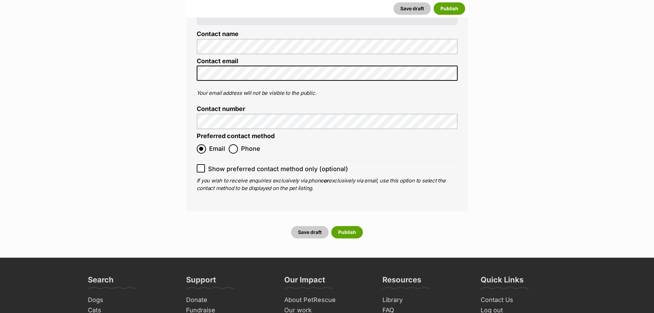
click at [314, 226] on button "Save draft" at bounding box center [309, 232] width 37 height 12
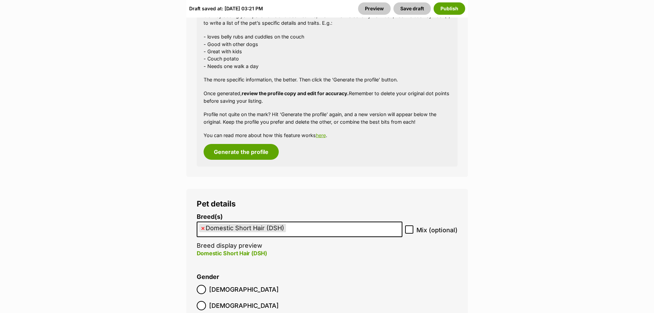
scroll to position [995, 0]
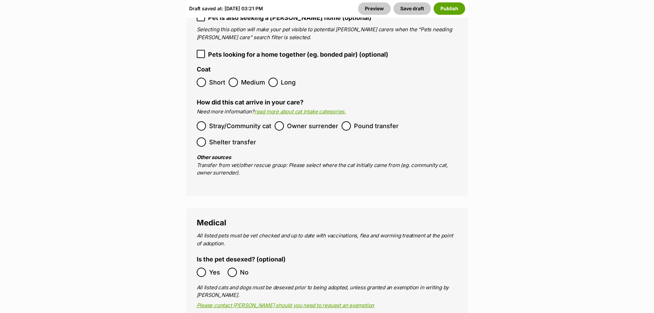
scroll to position [1339, 0]
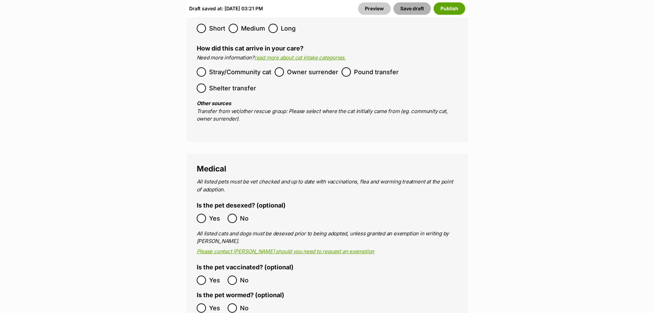
click at [402, 12] on button "Save draft" at bounding box center [411, 8] width 37 height 12
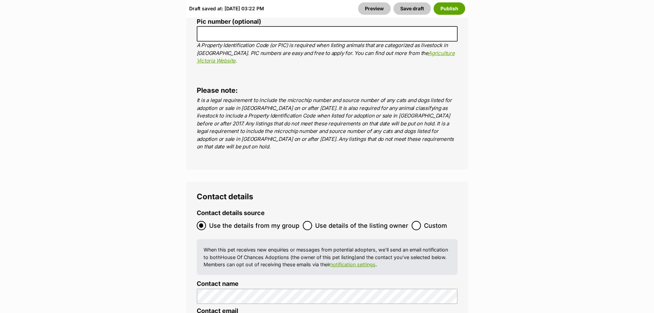
scroll to position [2821, 0]
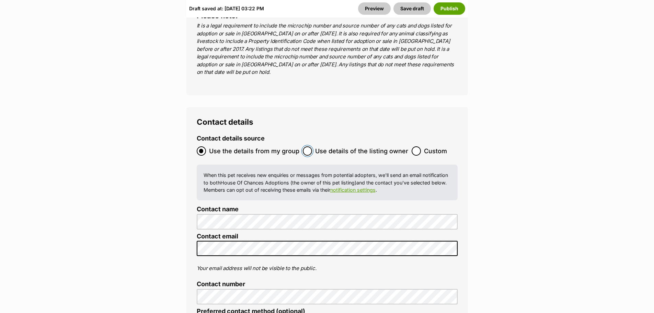
click at [308, 146] on input "Use details of the listing owner" at bounding box center [307, 150] width 9 height 9
radio input "true"
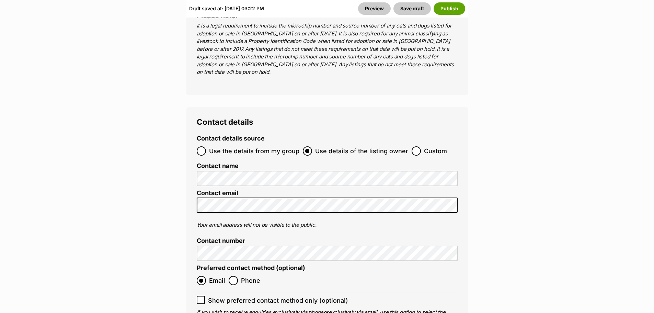
drag, startPoint x: 634, startPoint y: 98, endPoint x: 560, endPoint y: 71, distance: 78.2
click at [417, 10] on button "Save draft" at bounding box center [411, 8] width 37 height 12
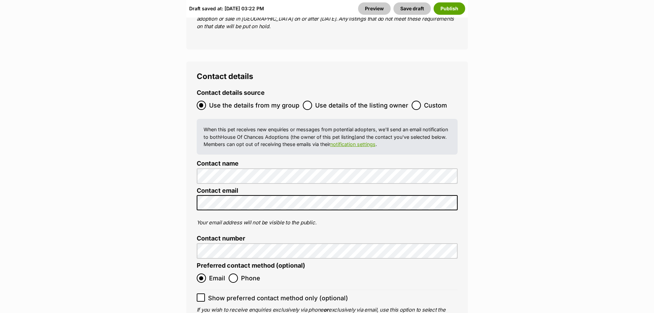
scroll to position [2780, 0]
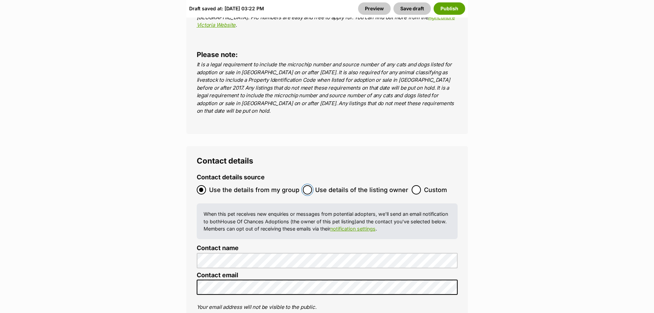
click at [305, 185] on input "Use details of the listing owner" at bounding box center [307, 189] width 9 height 9
radio input "true"
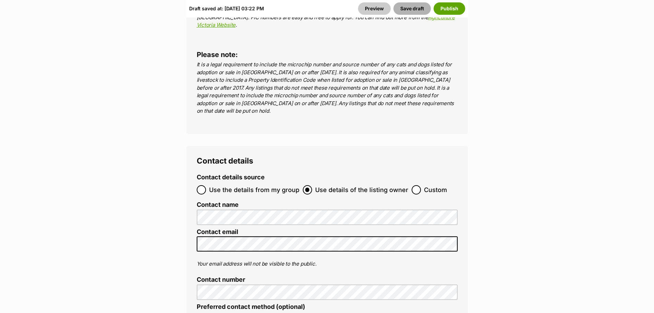
click at [409, 8] on button "Save draft" at bounding box center [411, 8] width 37 height 12
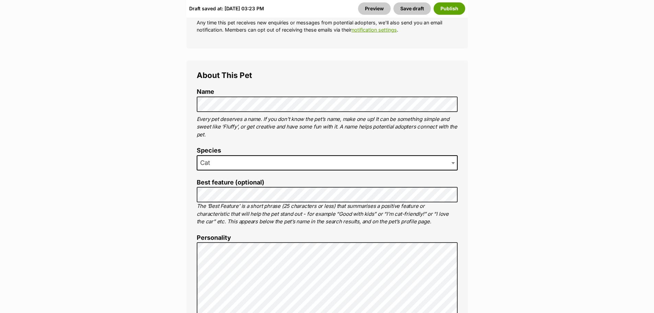
scroll to position [412, 0]
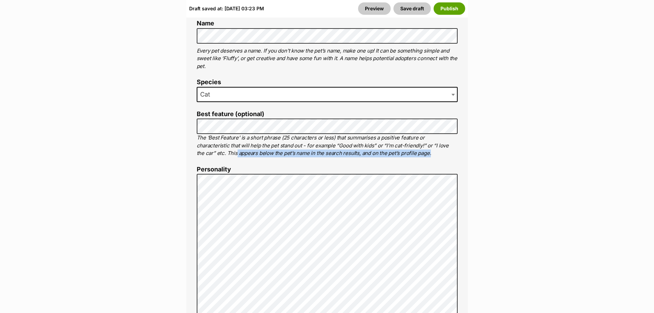
drag, startPoint x: 579, startPoint y: 154, endPoint x: 553, endPoint y: 28, distance: 128.4
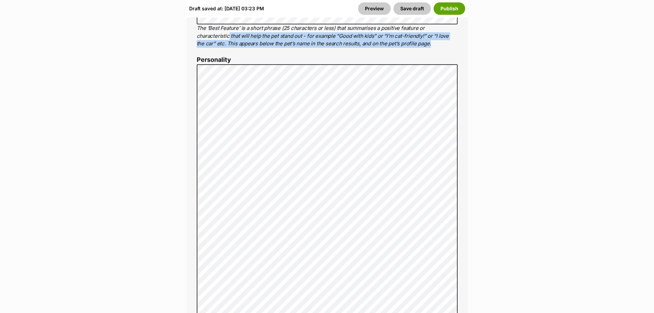
scroll to position [652, 0]
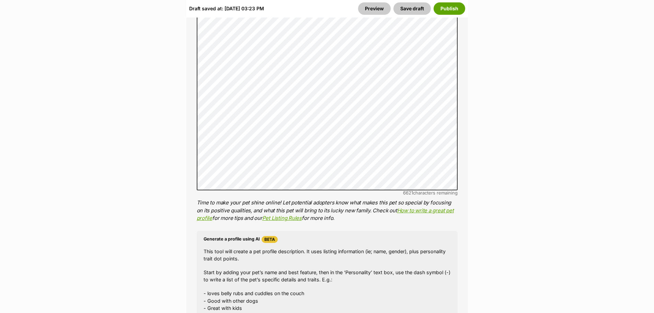
drag, startPoint x: 590, startPoint y: 123, endPoint x: 588, endPoint y: 117, distance: 6.1
drag, startPoint x: 556, startPoint y: 111, endPoint x: 517, endPoint y: 7, distance: 110.9
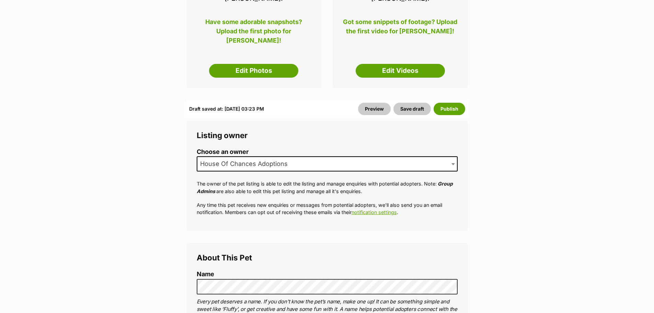
scroll to position [240, 0]
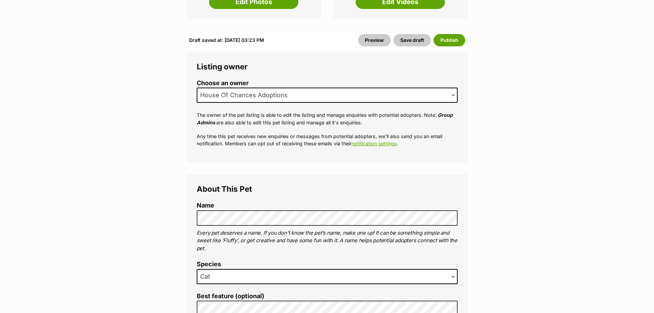
drag, startPoint x: 81, startPoint y: 151, endPoint x: 104, endPoint y: 140, distance: 25.3
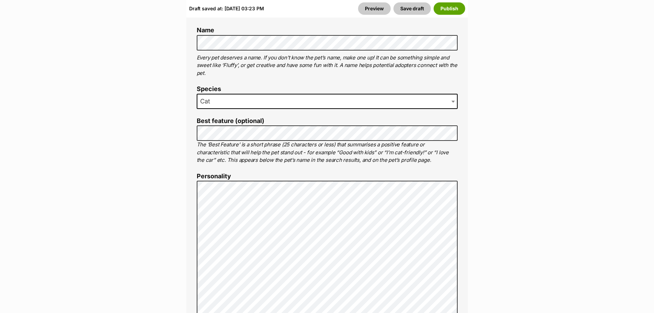
scroll to position [446, 0]
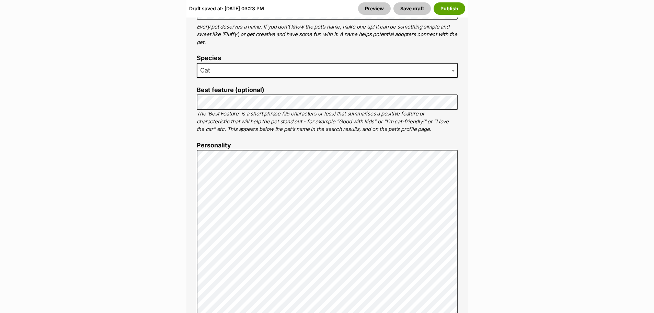
click at [454, 222] on div "About This Pet Name Henlo there, it looks like you might be using the pet name …" at bounding box center [326, 305] width 281 height 674
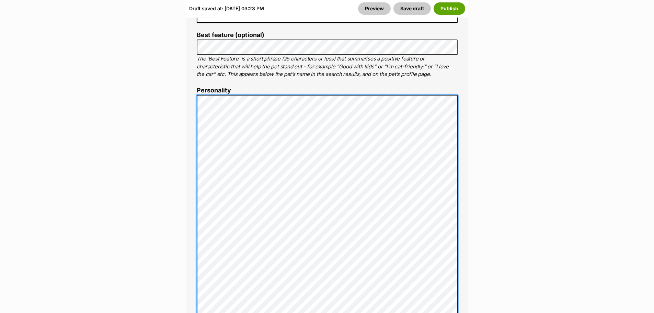
scroll to position [515, 0]
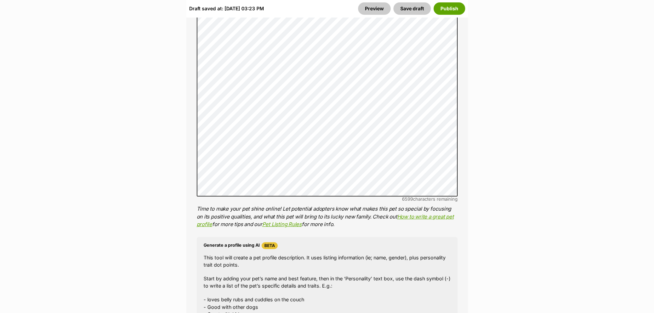
scroll to position [652, 0]
